Goal: Task Accomplishment & Management: Manage account settings

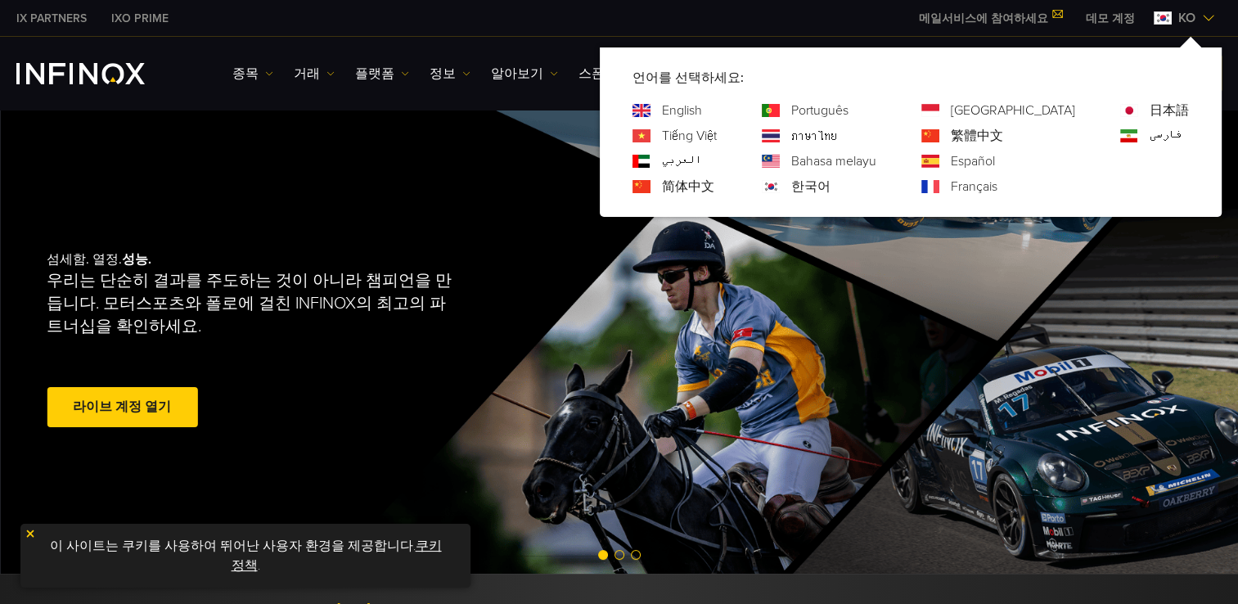
click at [122, 407] on span at bounding box center [122, 407] width 0 height 0
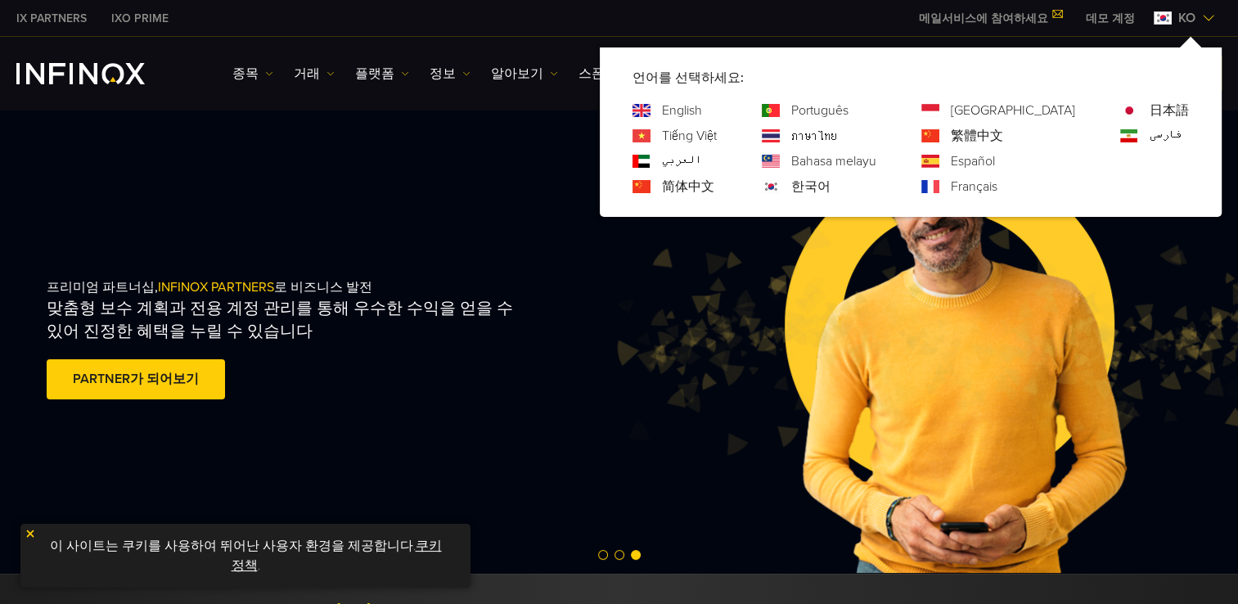
click at [1214, 18] on div "ko" at bounding box center [1184, 18] width 74 height 20
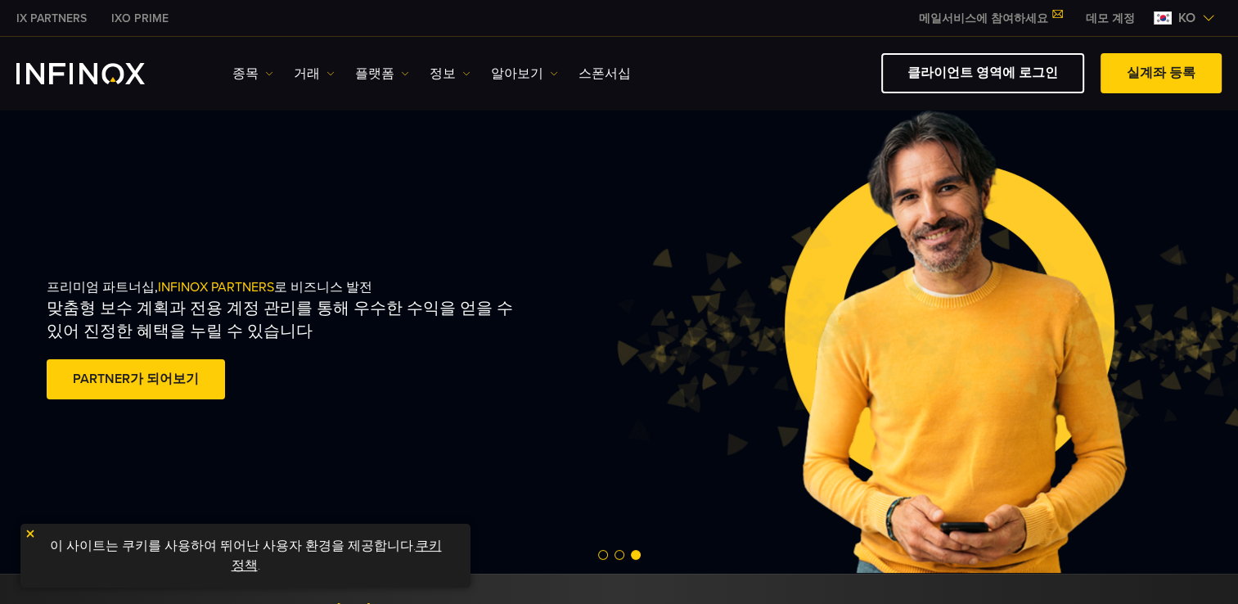
click at [1087, 231] on img at bounding box center [954, 341] width 689 height 229
click at [602, 556] on span "Go to slide 1" at bounding box center [603, 555] width 10 height 10
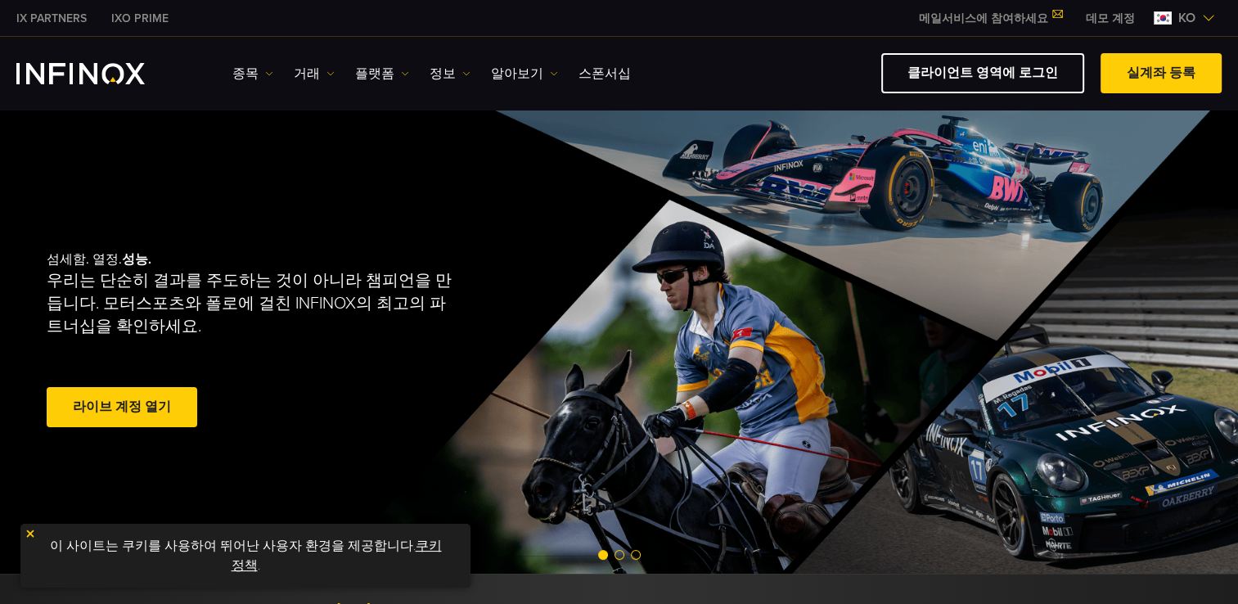
click at [128, 407] on link "라이브 계정 열기" at bounding box center [122, 407] width 151 height 40
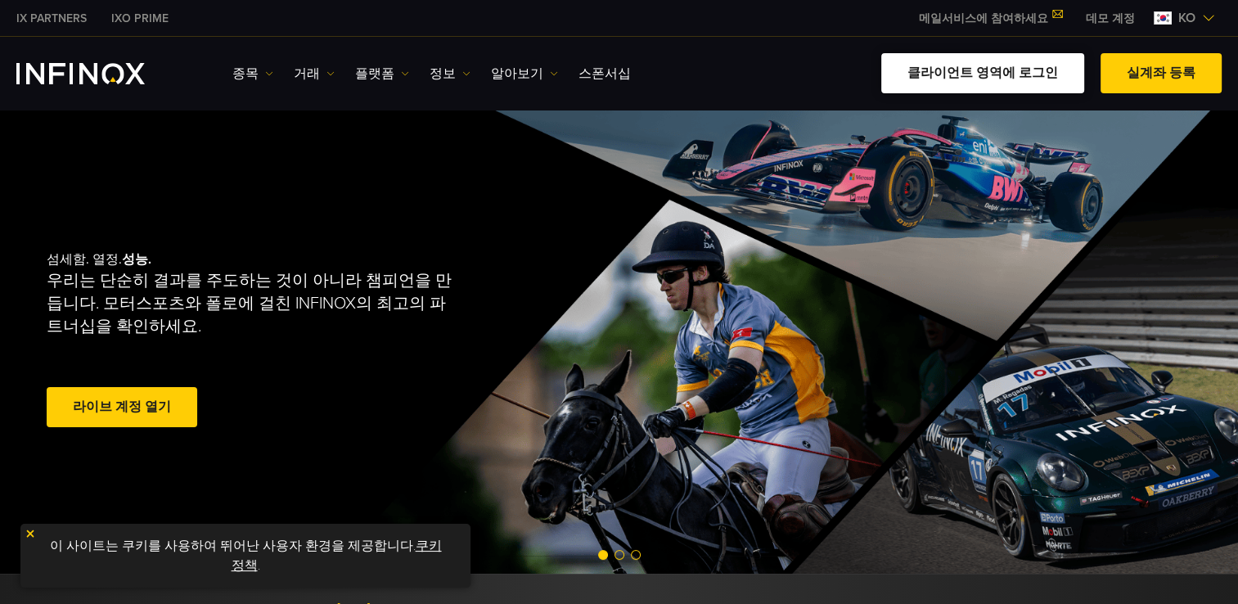
click at [992, 65] on link "클라이언트 영역에 로그인" at bounding box center [982, 73] width 203 height 40
